Goal: Use online tool/utility: Use online tool/utility

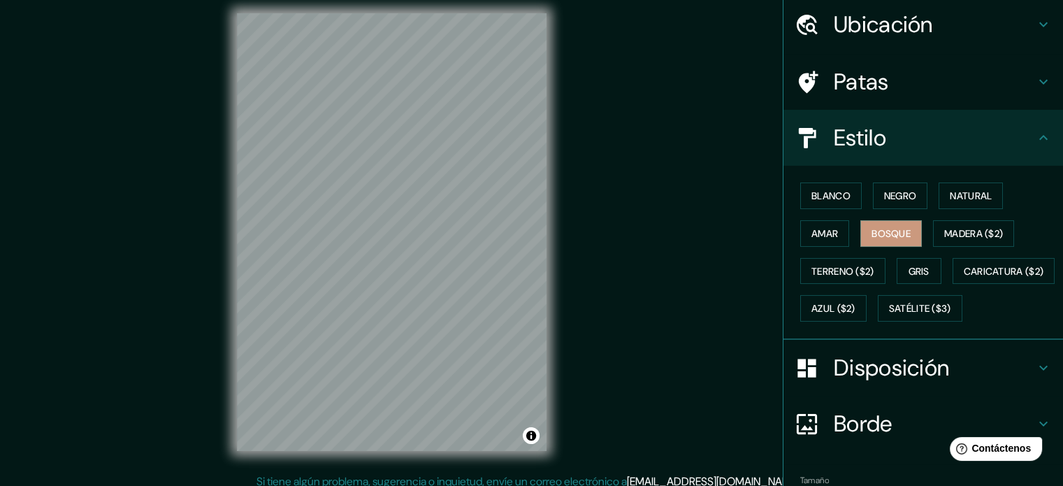
scroll to position [13, 0]
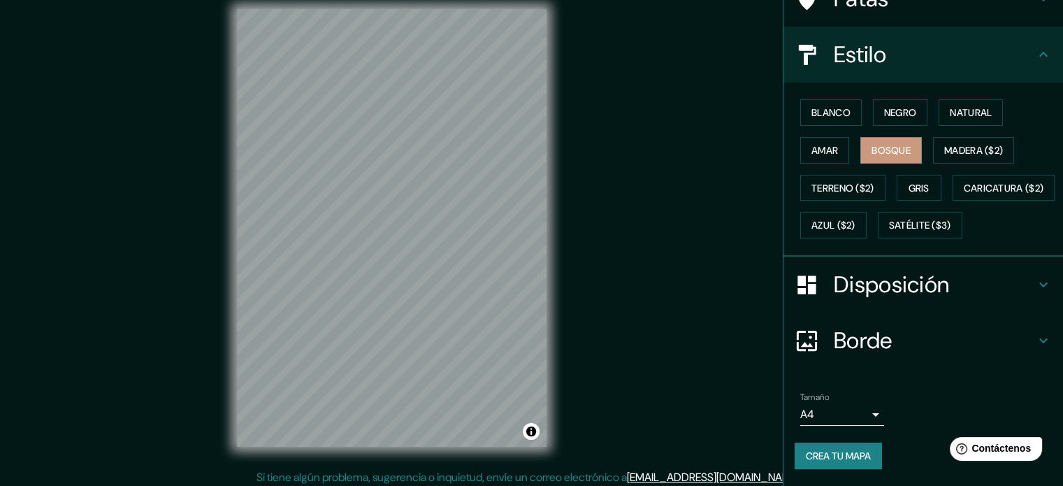
click at [886, 289] on font "Disposición" at bounding box center [891, 284] width 115 height 29
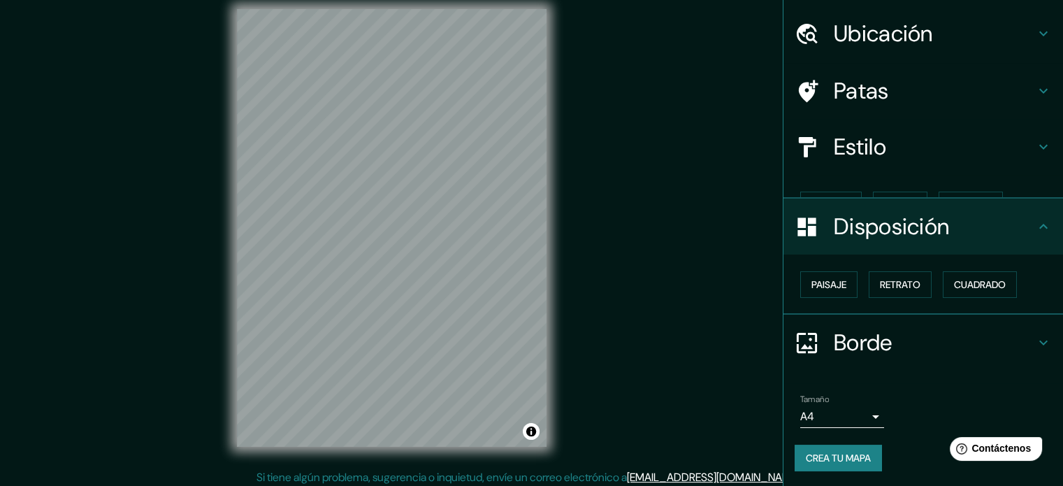
scroll to position [17, 0]
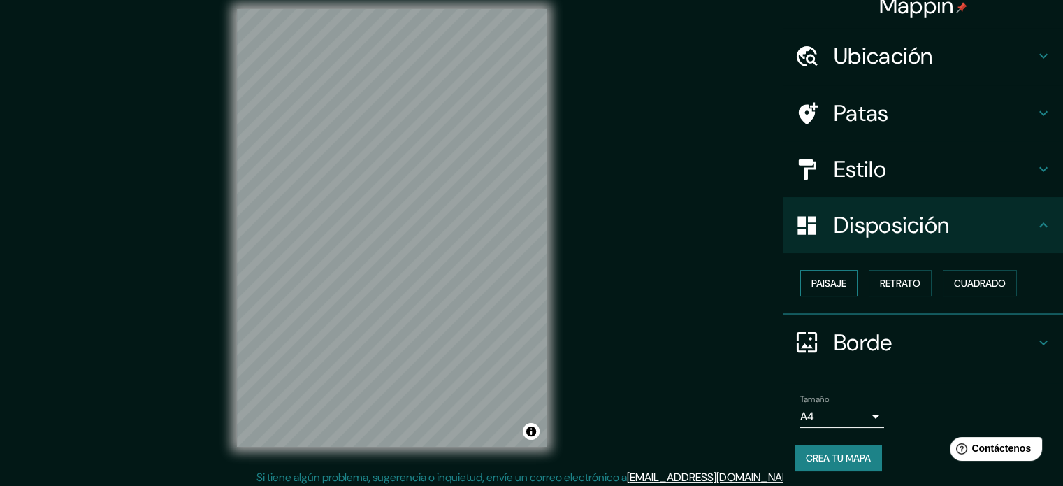
click at [833, 285] on font "Paisaje" at bounding box center [829, 283] width 35 height 13
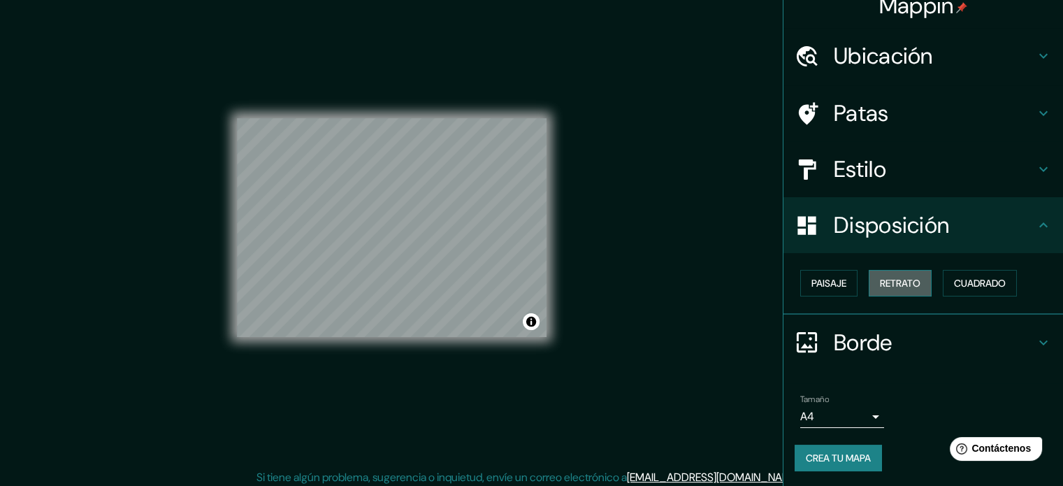
click at [881, 285] on font "Retrato" at bounding box center [900, 283] width 41 height 13
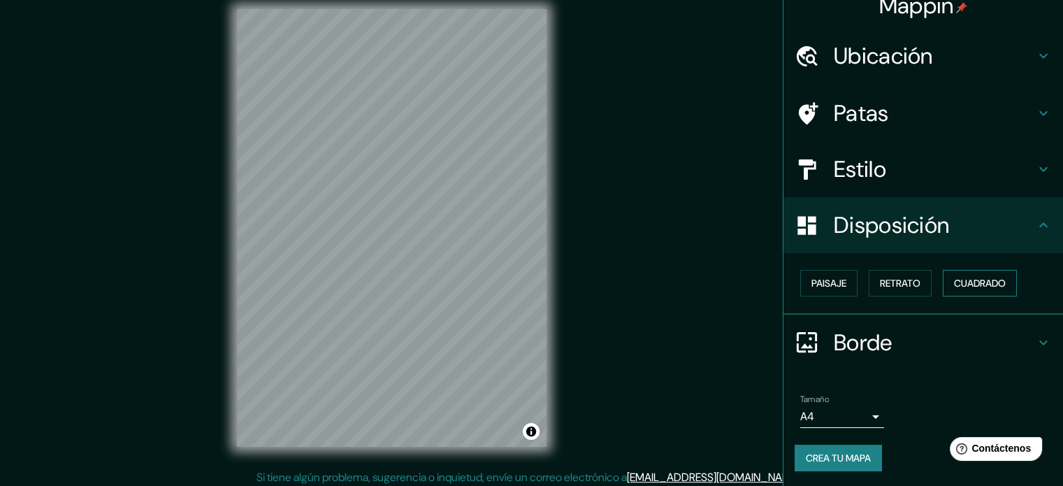
click at [962, 281] on font "Cuadrado" at bounding box center [980, 283] width 52 height 13
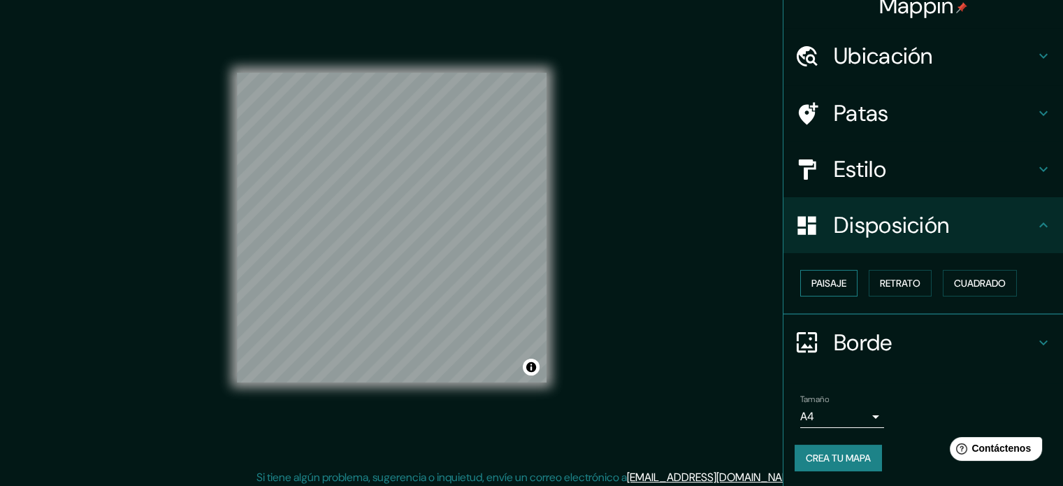
click at [836, 273] on button "Paisaje" at bounding box center [828, 283] width 57 height 27
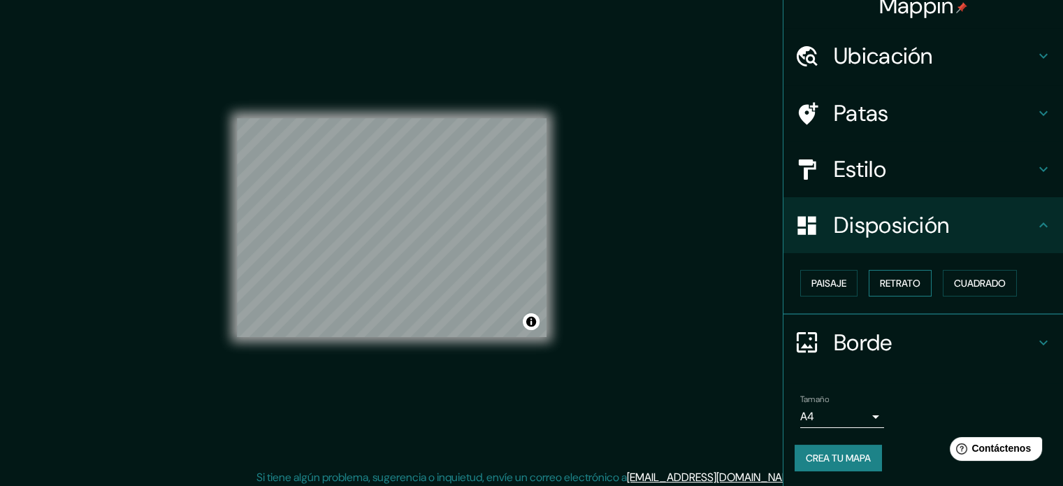
click at [881, 278] on font "Retrato" at bounding box center [900, 283] width 41 height 13
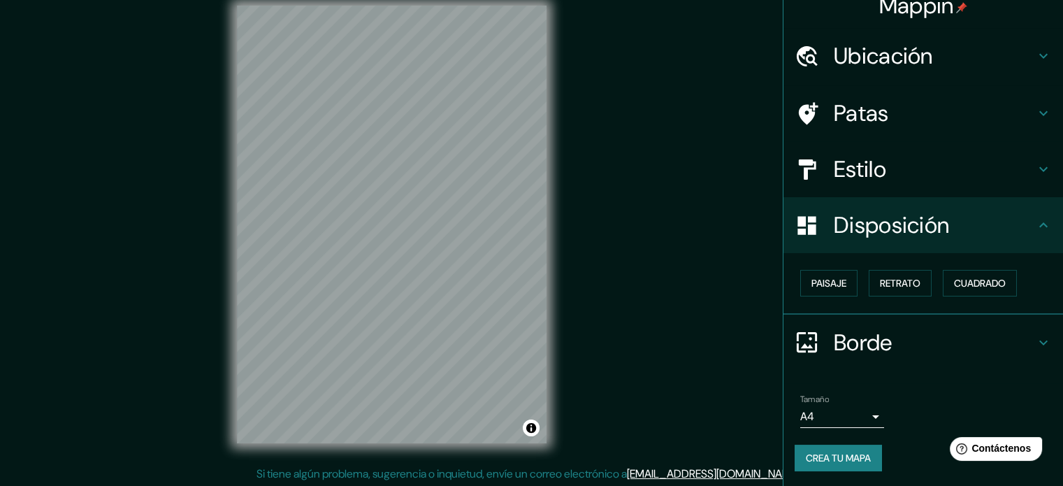
scroll to position [18, 0]
click at [919, 333] on h4 "Borde" at bounding box center [934, 343] width 201 height 28
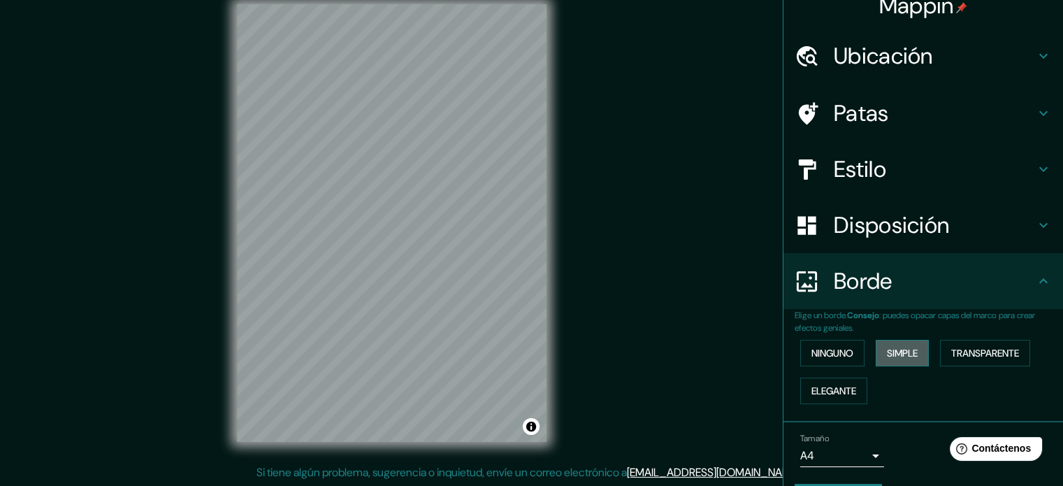
click at [893, 350] on font "Simple" at bounding box center [902, 353] width 31 height 13
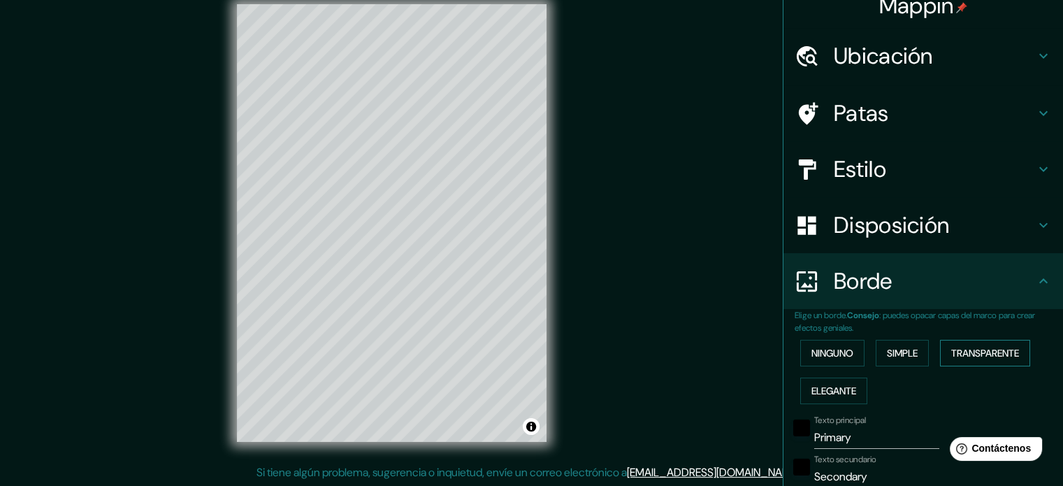
click at [951, 352] on font "Transparente" at bounding box center [985, 353] width 68 height 13
click at [837, 398] on font "Elegante" at bounding box center [834, 391] width 45 height 18
click at [833, 344] on font "Ninguno" at bounding box center [833, 353] width 42 height 18
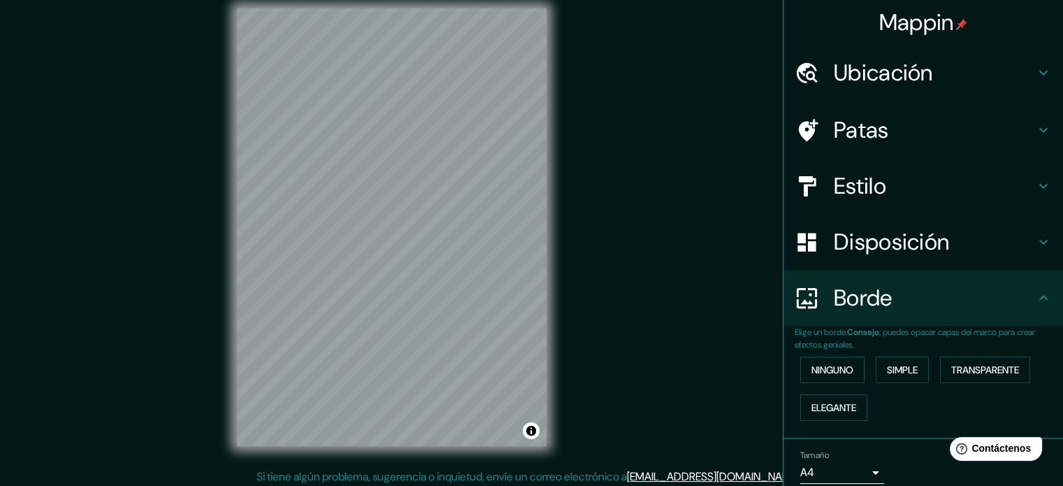
scroll to position [0, 0]
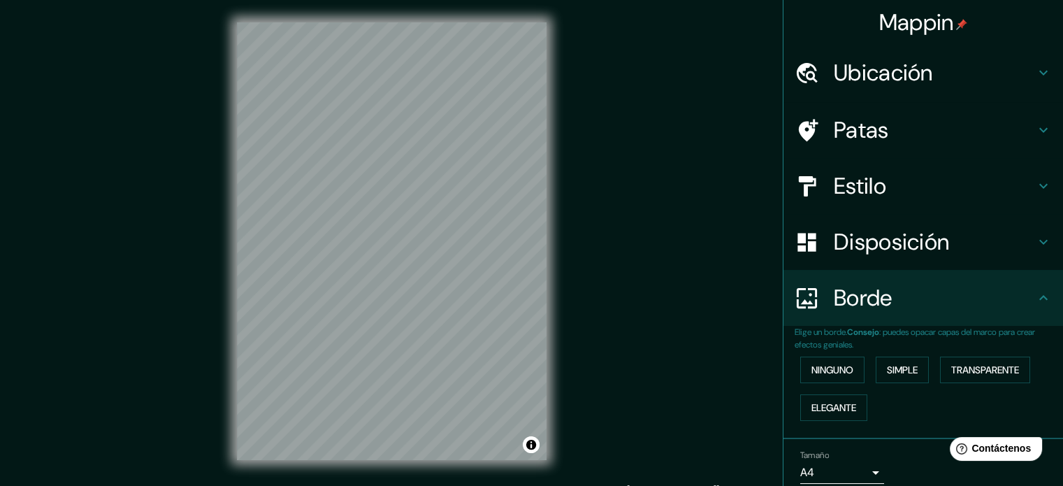
click at [881, 310] on font "Borde" at bounding box center [863, 297] width 59 height 29
click at [892, 248] on font "Disposición" at bounding box center [891, 241] width 115 height 29
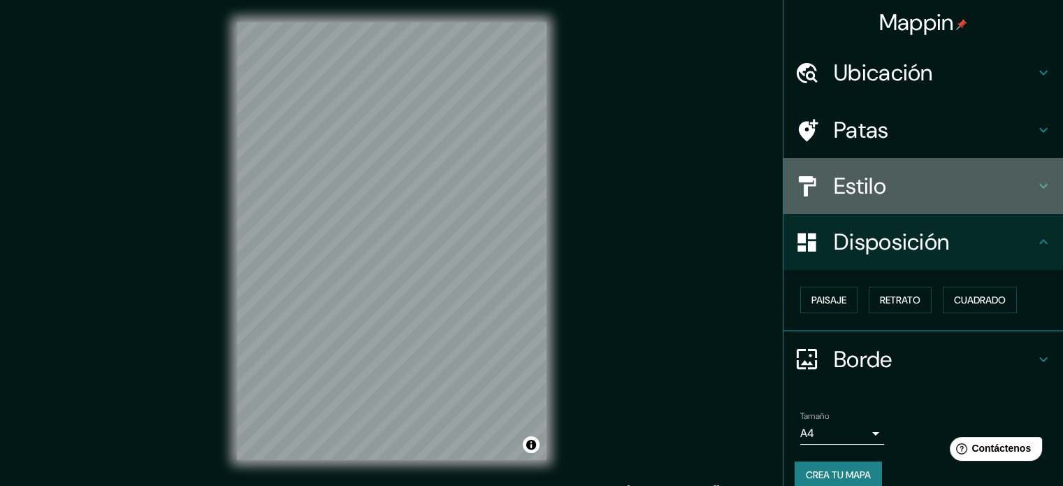
click at [898, 173] on h4 "Estilo" at bounding box center [934, 186] width 201 height 28
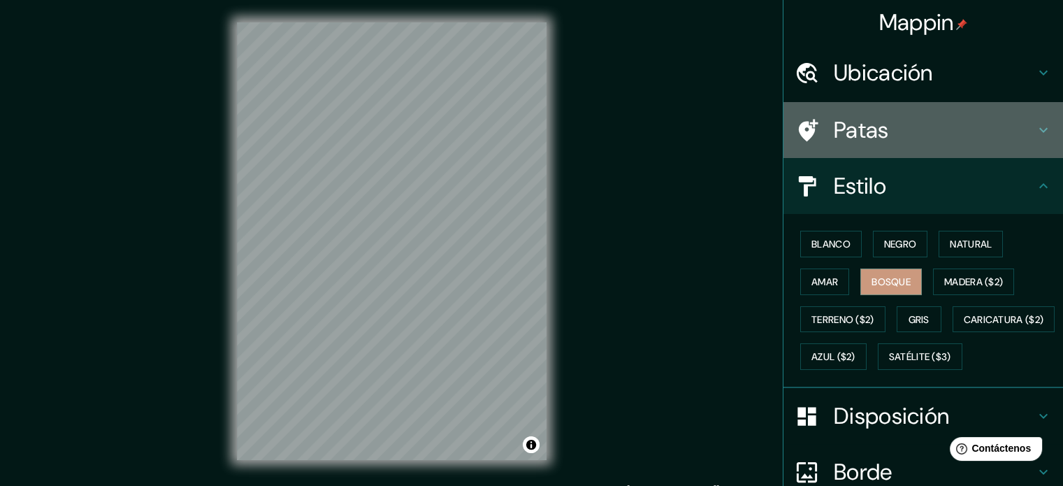
click at [944, 145] on div "Patas" at bounding box center [924, 130] width 280 height 56
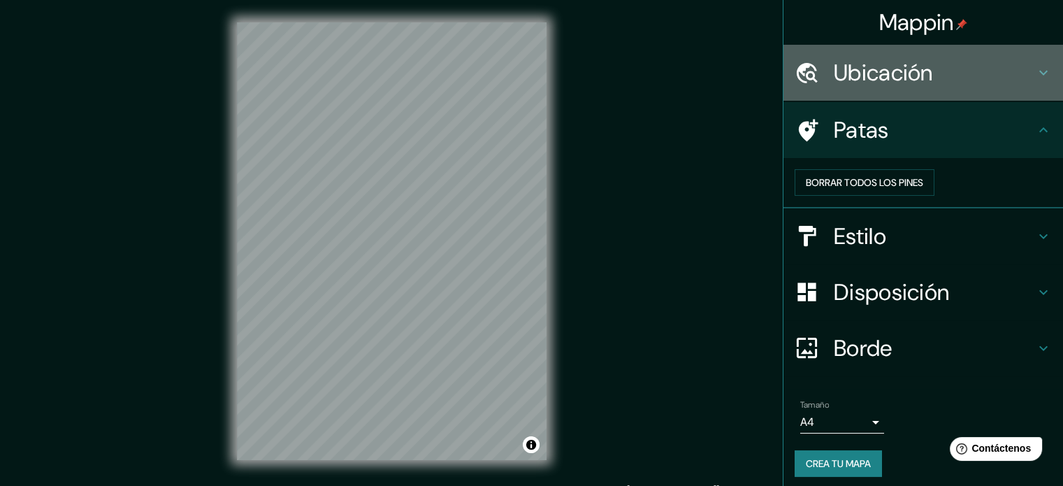
click at [903, 66] on font "Ubicación" at bounding box center [883, 72] width 99 height 29
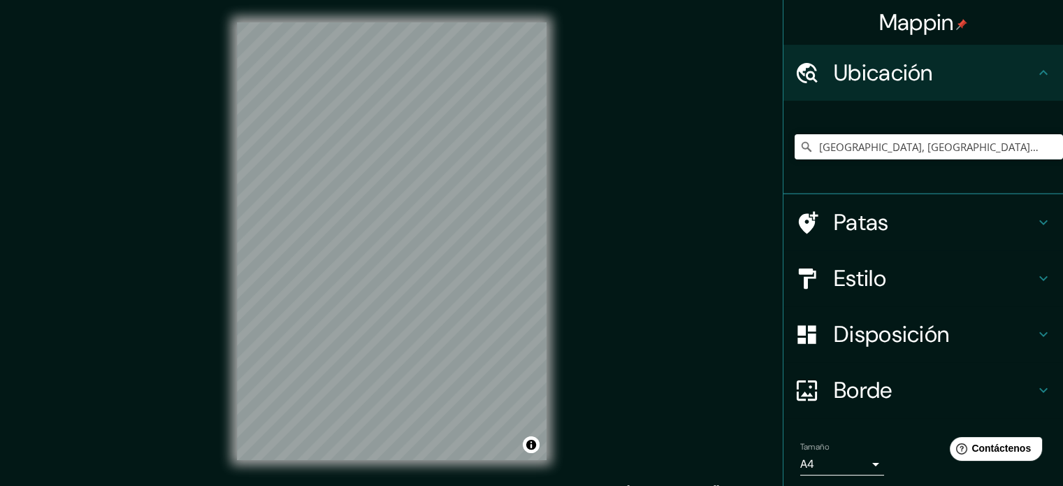
click at [920, 214] on h4 "Patas" at bounding box center [934, 222] width 201 height 28
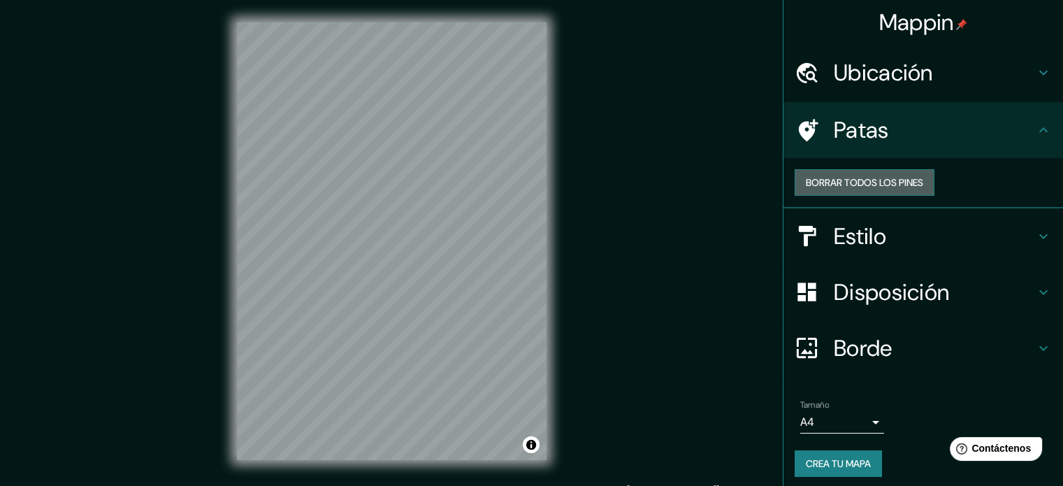
click at [874, 189] on font "Borrar todos los pines" at bounding box center [864, 182] width 117 height 13
click at [880, 189] on font "Borrar todos los pines" at bounding box center [864, 182] width 117 height 13
